Goal: Information Seeking & Learning: Learn about a topic

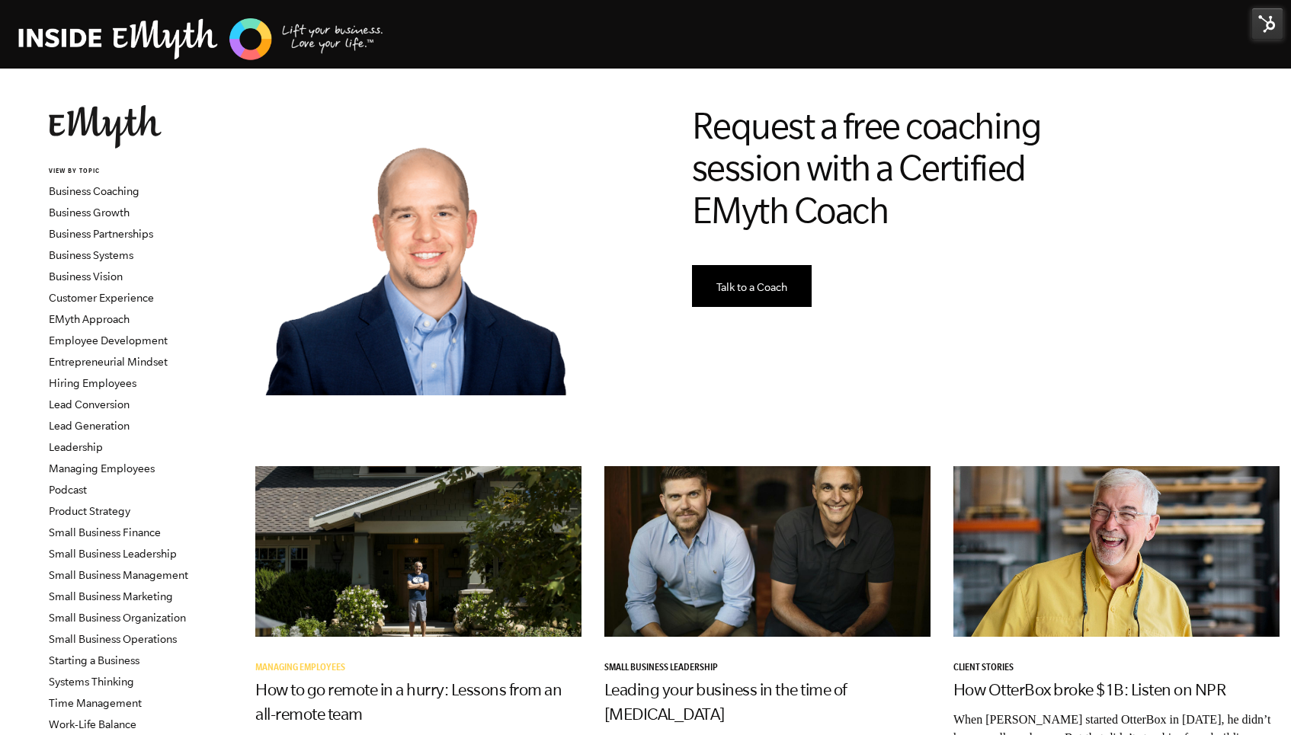
click at [1263, 25] on img at bounding box center [1267, 24] width 32 height 32
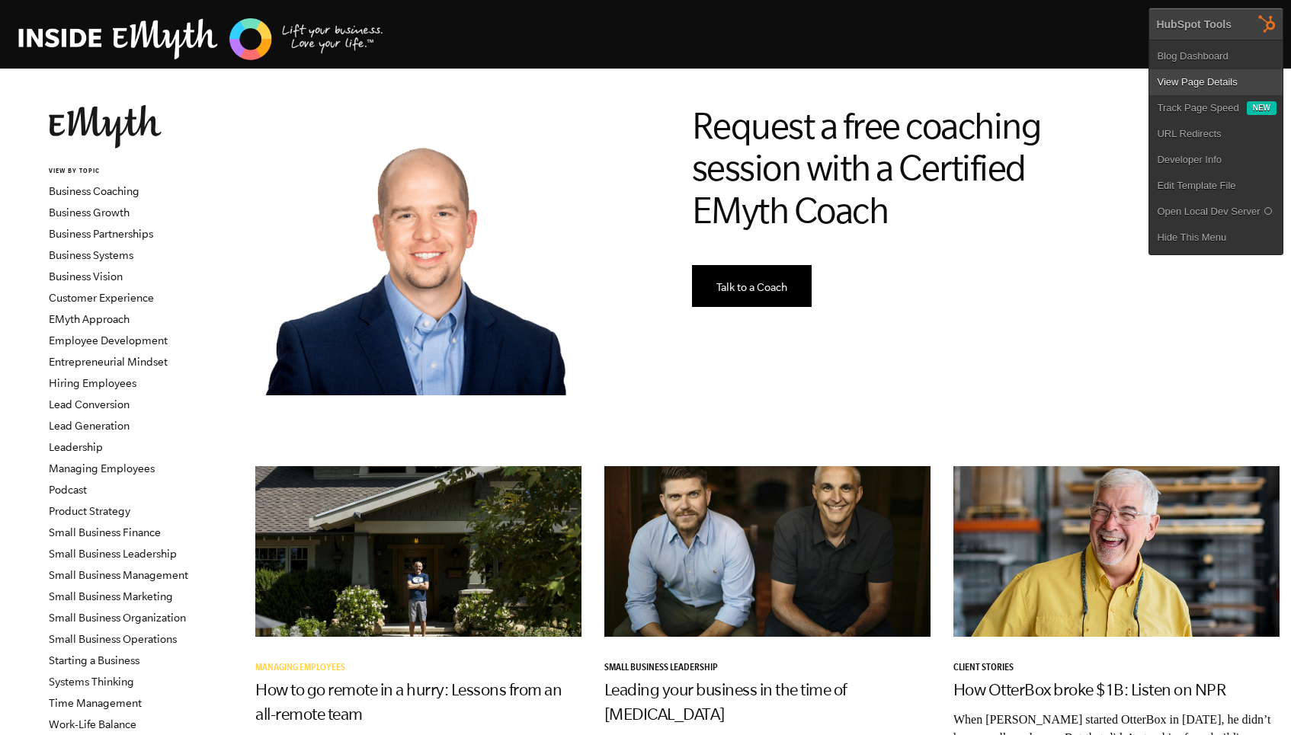
click at [1208, 88] on link "View Page Details" at bounding box center [1215, 82] width 133 height 26
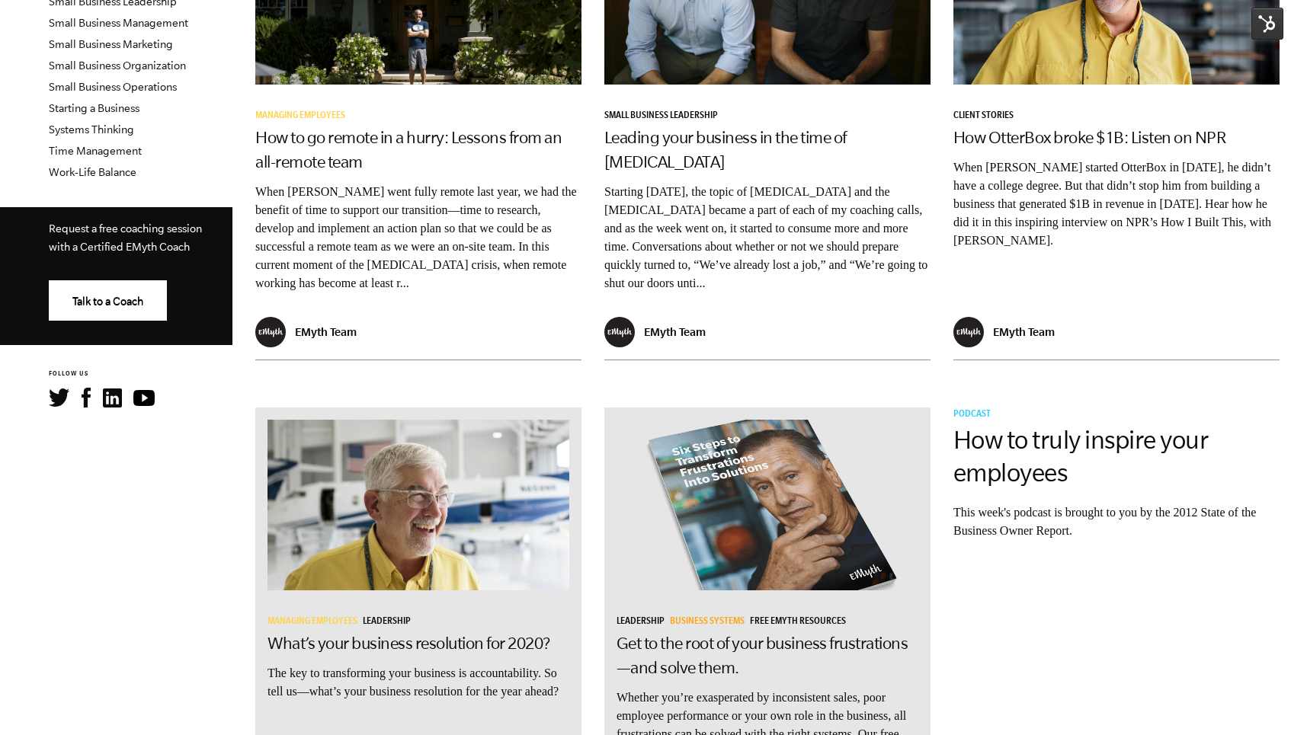
scroll to position [654, 0]
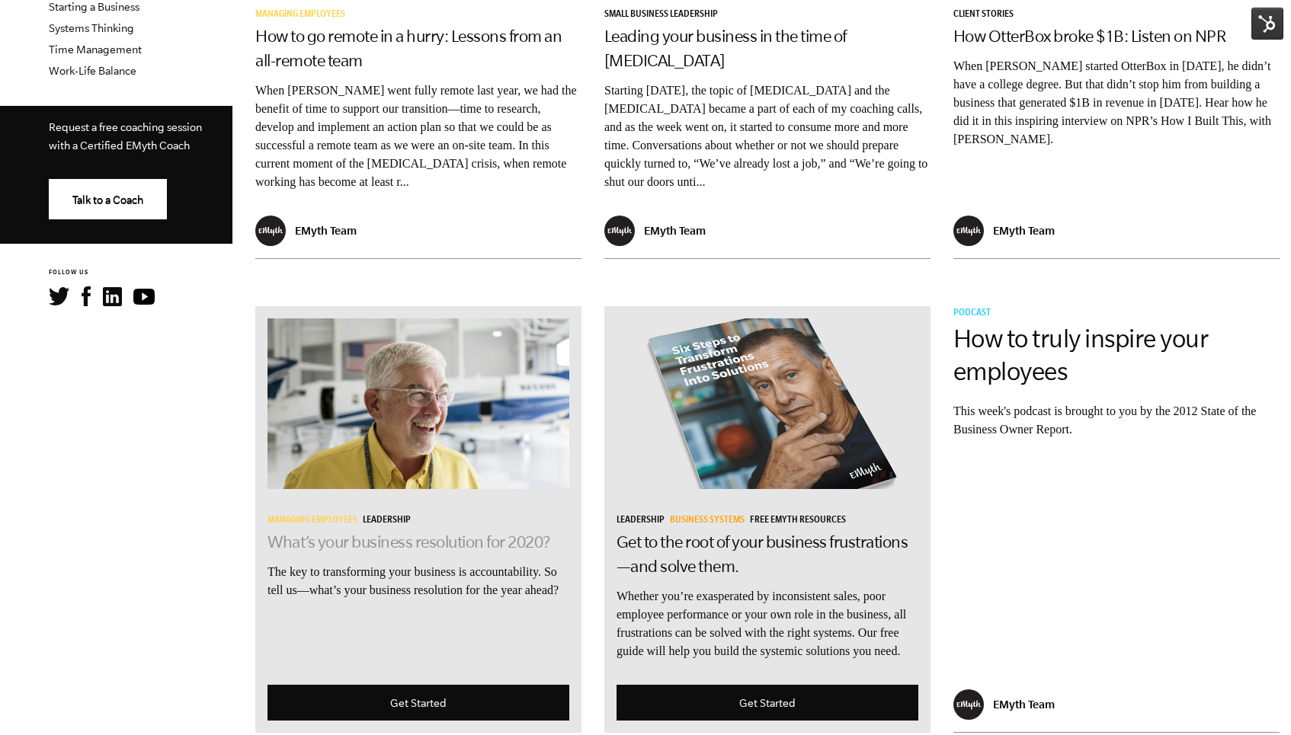
click at [444, 533] on link "What’s your business resolution for 2020?" at bounding box center [408, 542] width 283 height 18
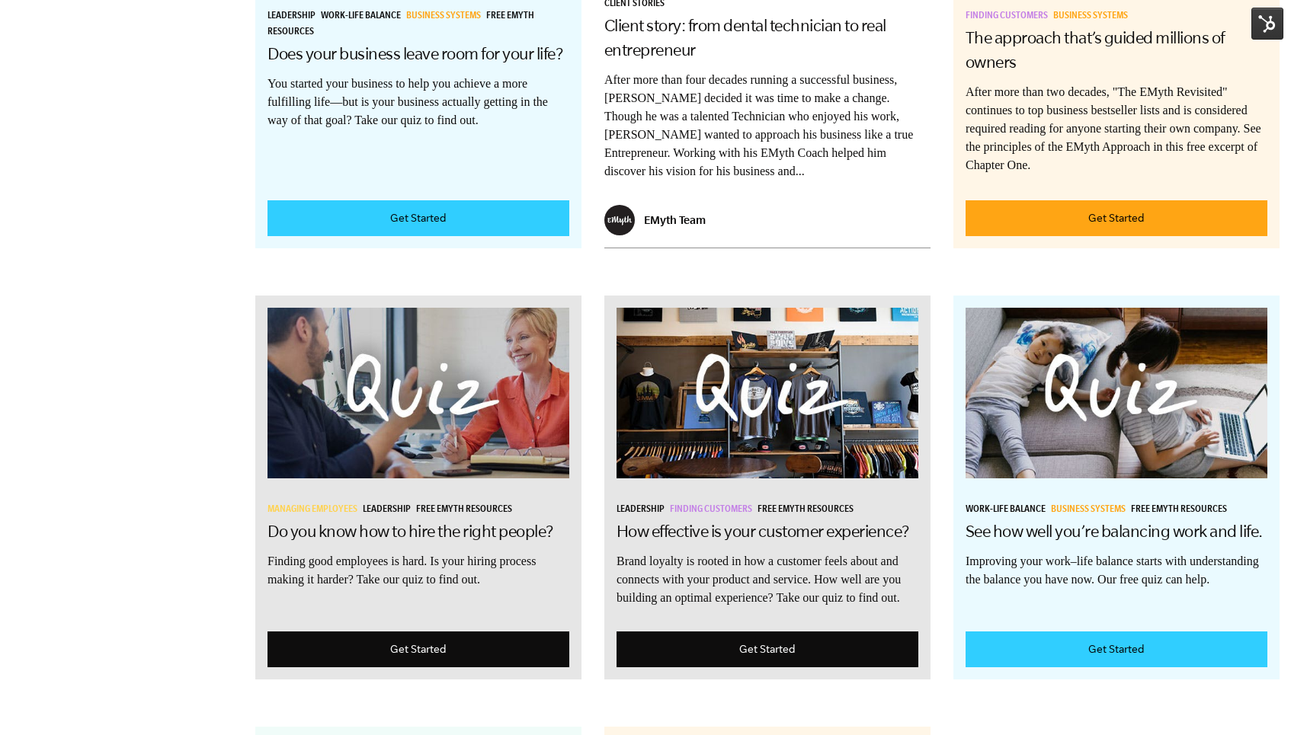
scroll to position [2110, 0]
